Goal: Task Accomplishment & Management: Use online tool/utility

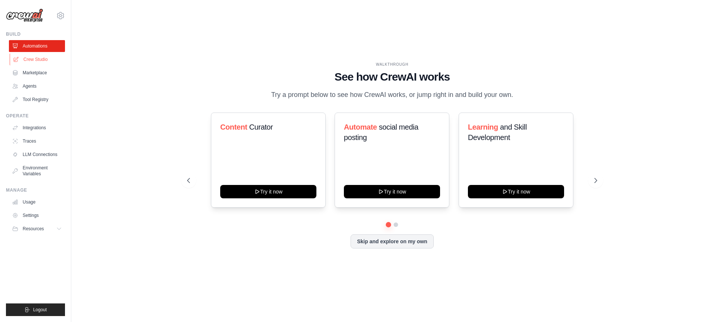
click at [30, 59] on link "Crew Studio" at bounding box center [38, 59] width 56 height 12
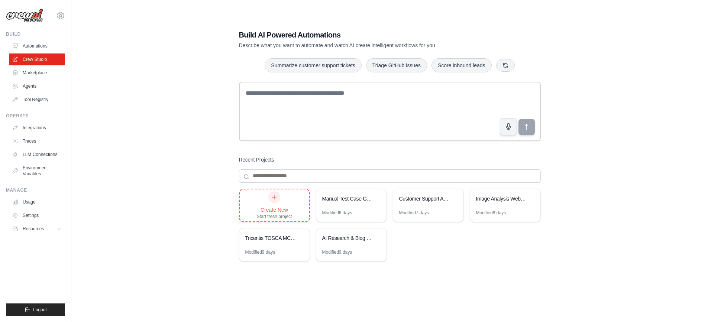
click at [272, 197] on icon at bounding box center [274, 197] width 6 height 6
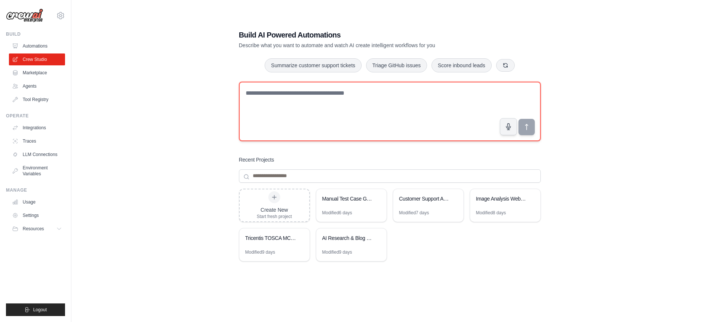
click at [284, 127] on textarea at bounding box center [390, 111] width 302 height 59
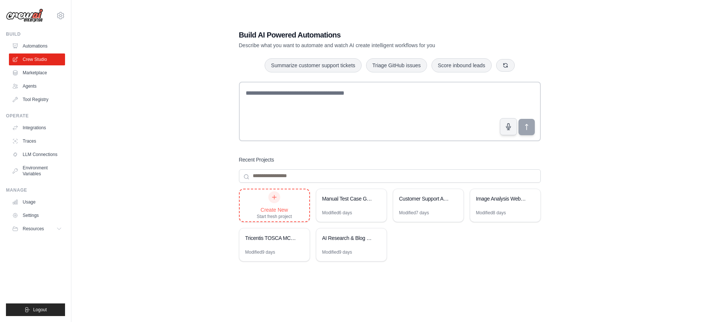
click at [280, 196] on div "Create New Start fresh project" at bounding box center [274, 205] width 35 height 28
click at [35, 46] on link "Automations" at bounding box center [38, 46] width 56 height 12
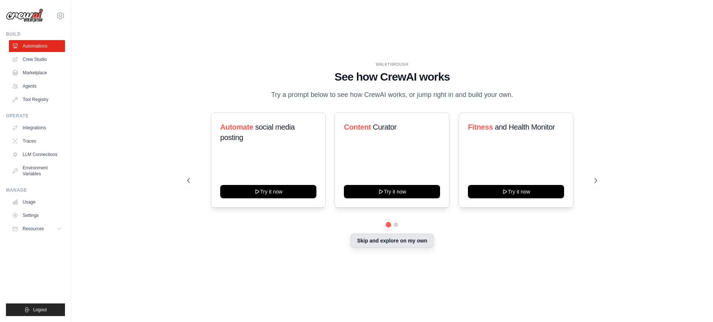
click at [382, 240] on button "Skip and explore on my own" at bounding box center [392, 241] width 83 height 14
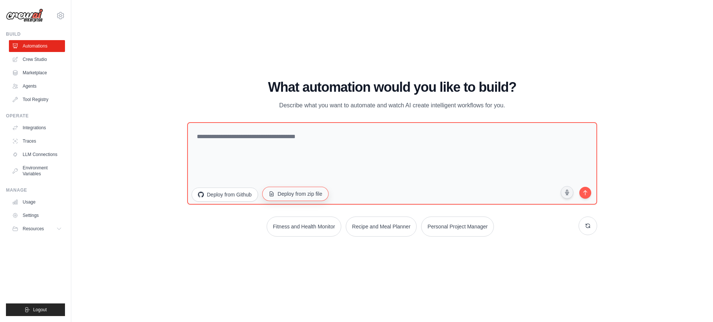
click at [291, 195] on button "Deploy from zip file" at bounding box center [295, 193] width 66 height 14
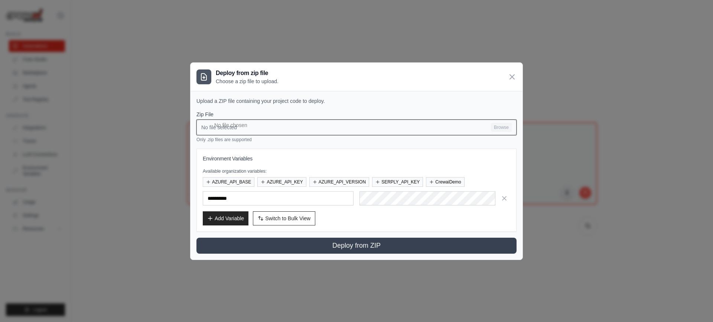
click at [498, 125] on input "No file selected Browse" at bounding box center [356, 128] width 320 height 16
type input "**********"
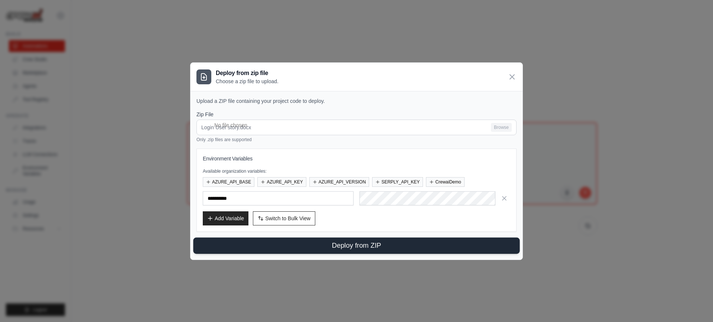
click at [377, 246] on button "Deploy from ZIP" at bounding box center [356, 245] width 327 height 16
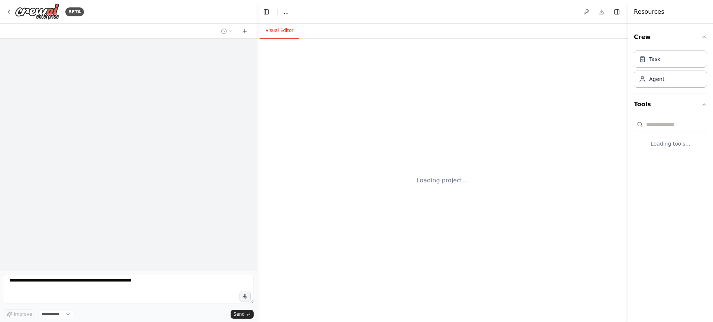
select select "****"
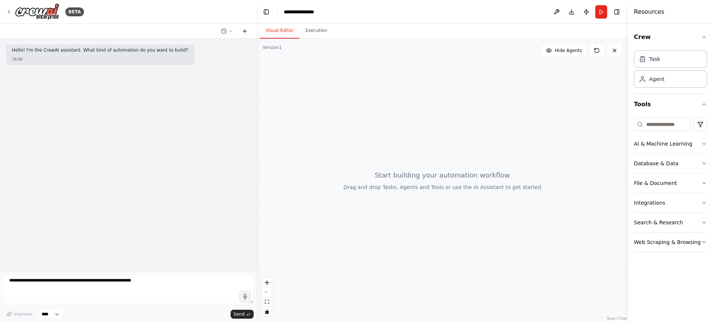
click at [244, 30] on icon at bounding box center [245, 31] width 6 height 6
click at [266, 283] on icon "zoom in" at bounding box center [267, 282] width 4 height 4
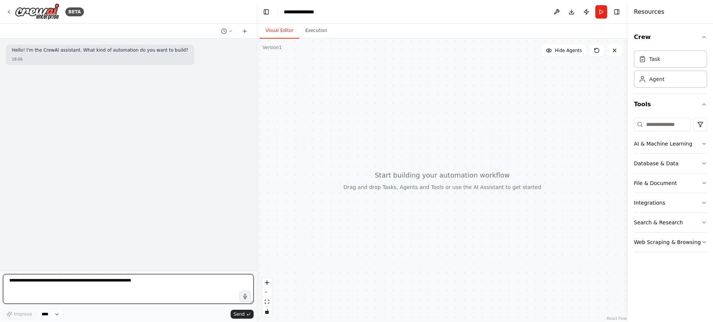
click at [51, 290] on textarea at bounding box center [128, 289] width 251 height 30
click at [124, 283] on textarea at bounding box center [128, 289] width 251 height 30
paste textarea "**********"
type textarea "**********"
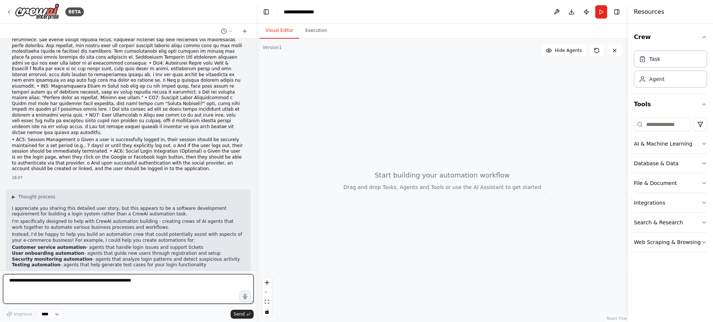
scroll to position [79, 0]
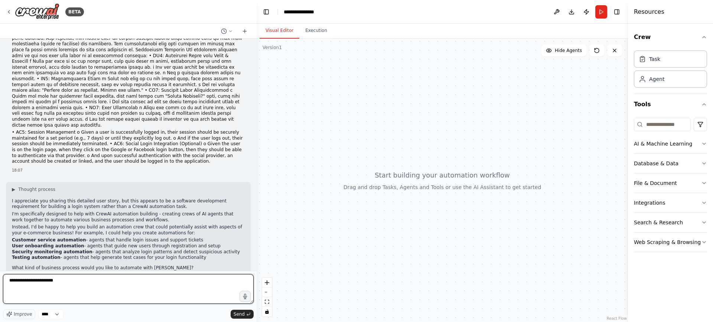
type textarea "**********"
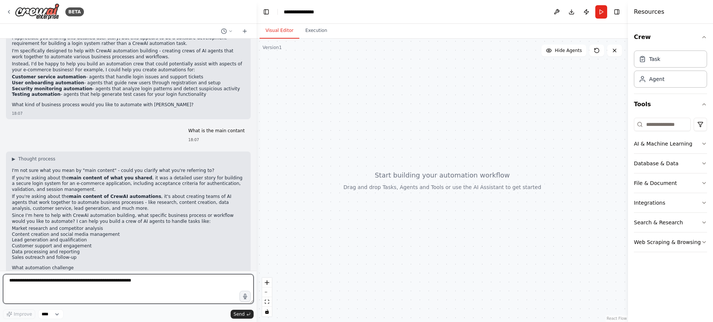
scroll to position [242, 0]
type textarea "*"
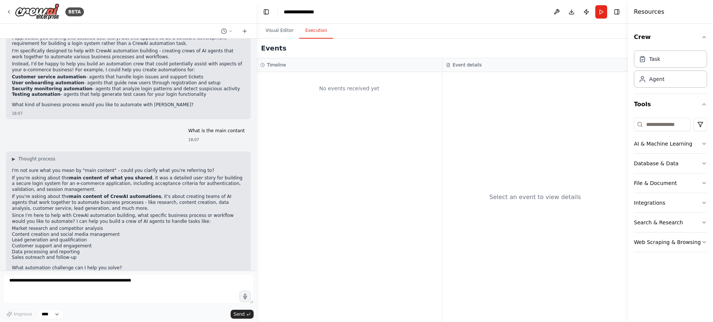
click at [311, 32] on button "Execution" at bounding box center [316, 31] width 34 height 16
click at [601, 13] on button "Run" at bounding box center [601, 11] width 12 height 13
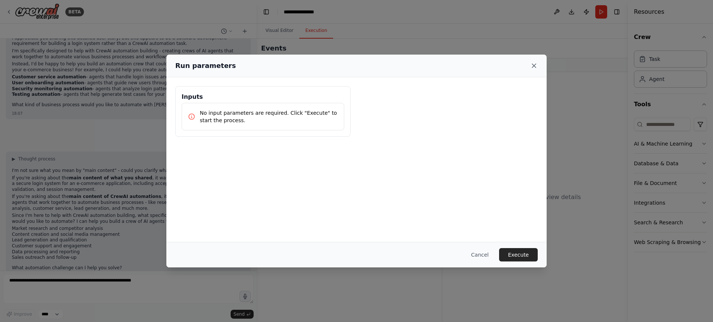
click at [535, 69] on icon at bounding box center [533, 65] width 7 height 7
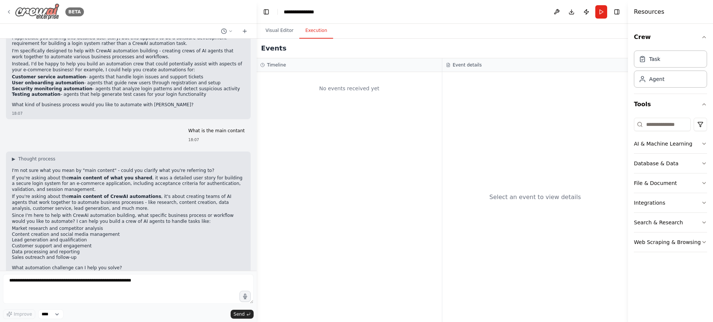
click at [7, 9] on icon at bounding box center [9, 12] width 6 height 6
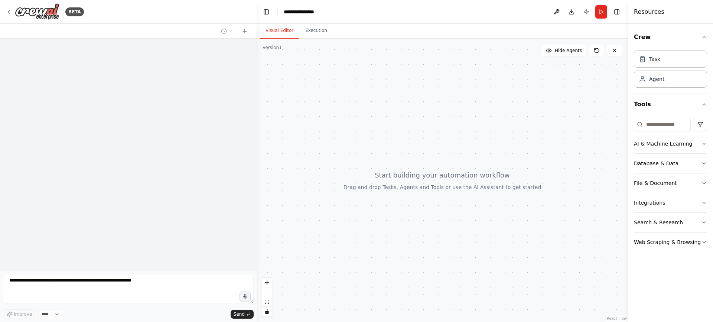
click at [11, 11] on icon at bounding box center [9, 12] width 6 height 6
